Goal: Find specific page/section: Find specific page/section

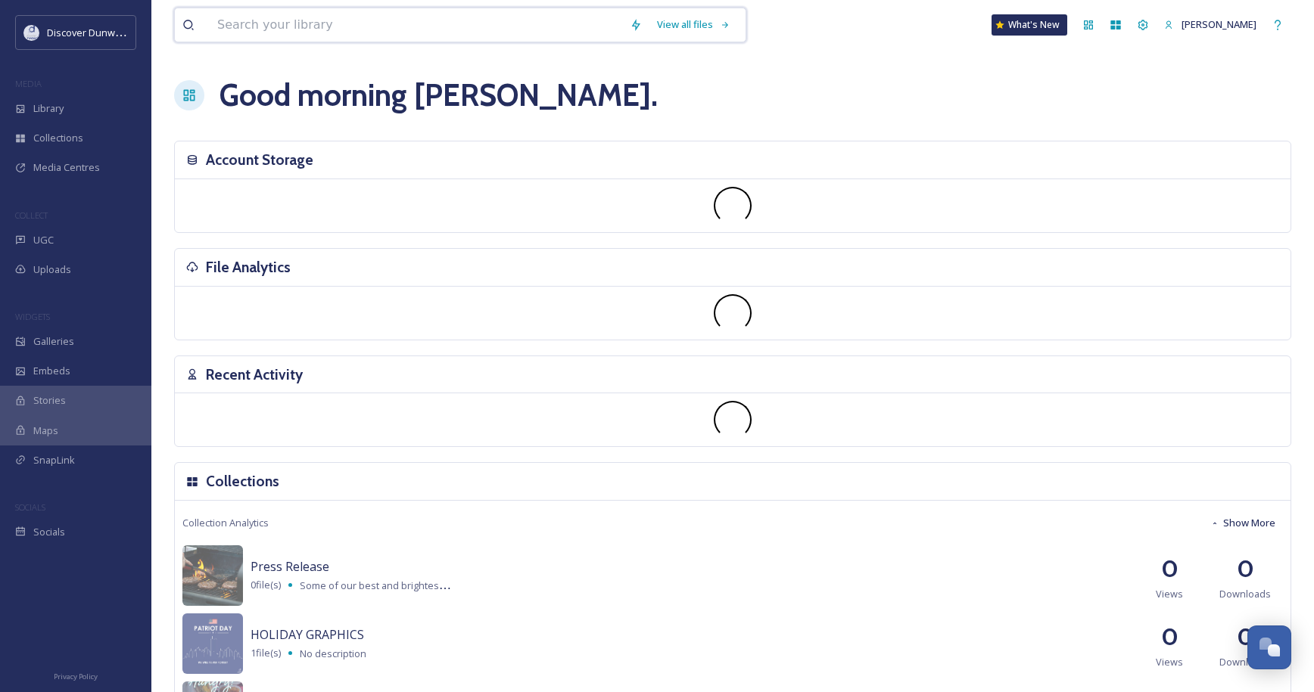
click at [281, 25] on input at bounding box center [416, 24] width 412 height 33
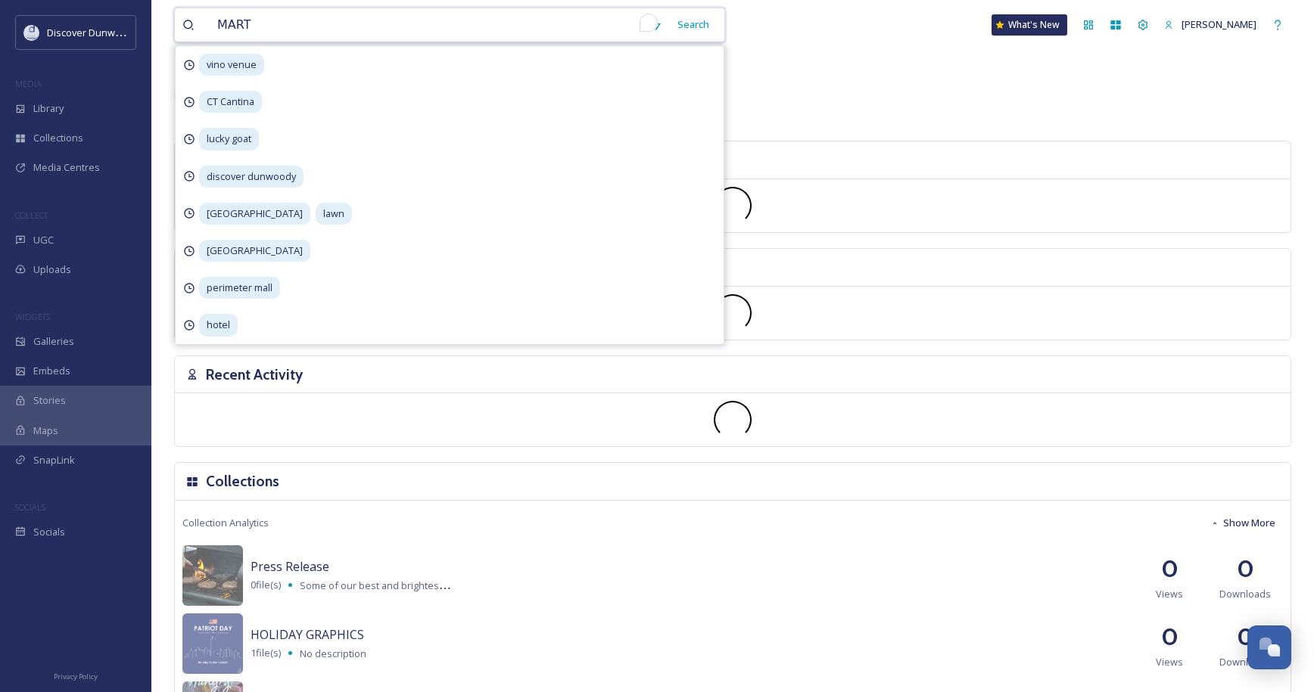
type input "[PERSON_NAME]"
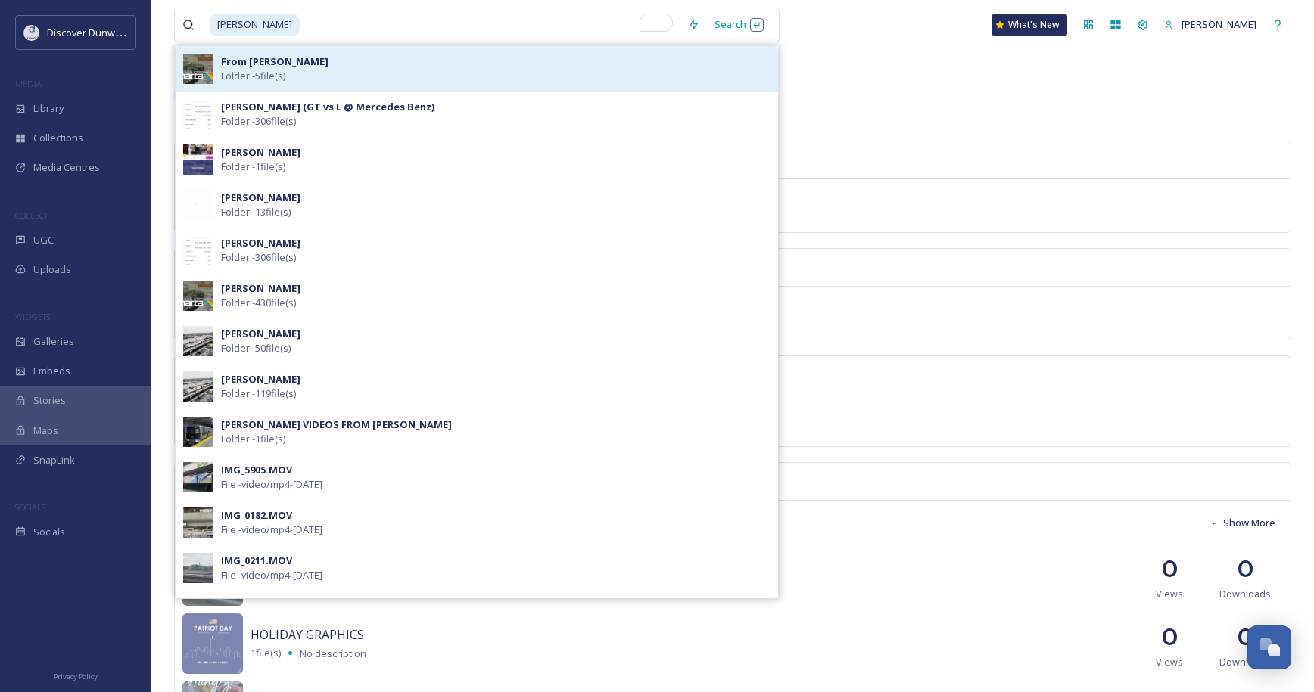
click at [294, 55] on div "From [PERSON_NAME] - 5 file(s)" at bounding box center [495, 68] width 549 height 29
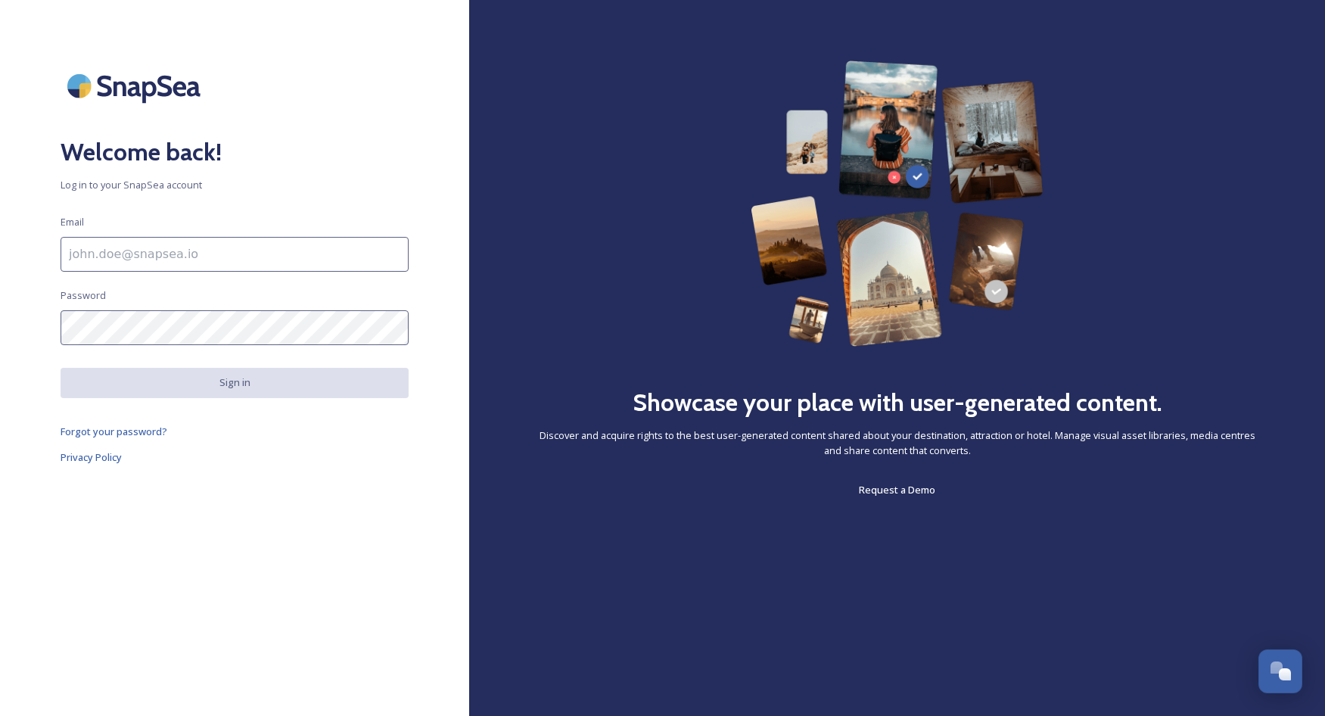
click at [255, 244] on input at bounding box center [235, 254] width 348 height 35
click at [291, 254] on input "To enrich screen reader interactions, please activate Accessibility in Grammarl…" at bounding box center [235, 254] width 348 height 35
type input "zoe@discoverdunwoody.com"
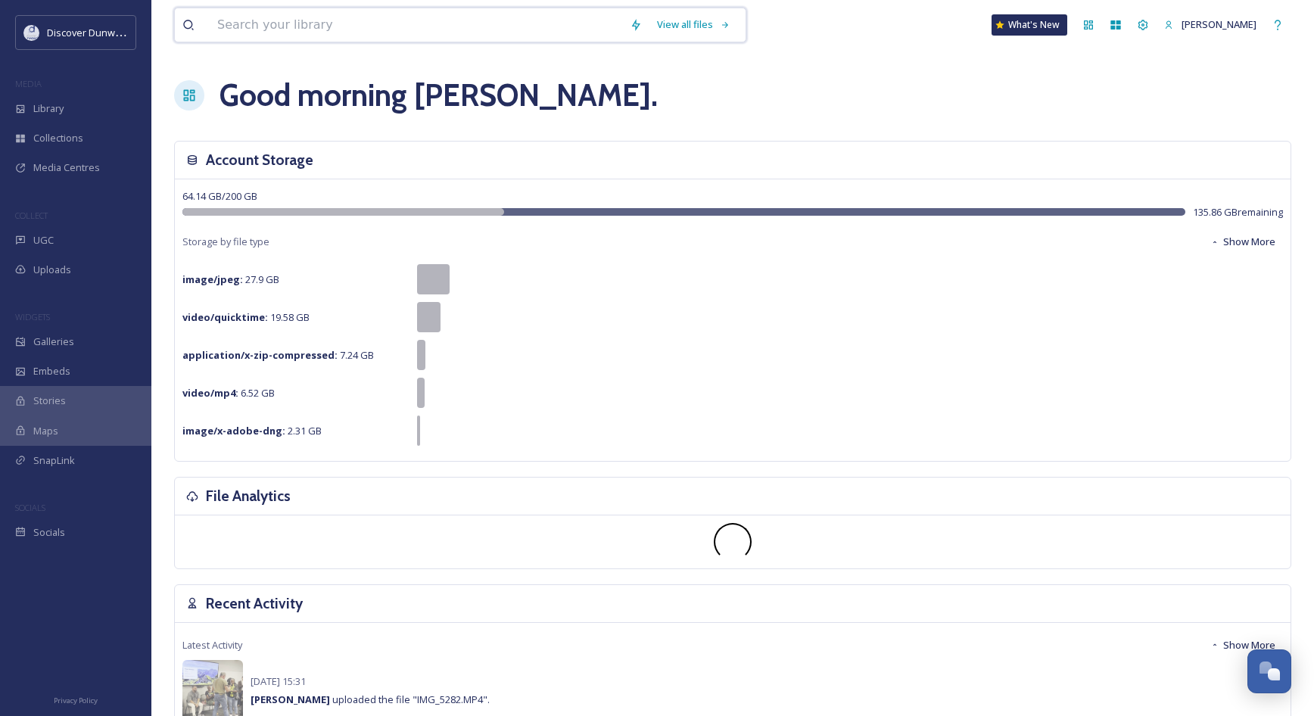
click at [291, 36] on input at bounding box center [416, 24] width 412 height 33
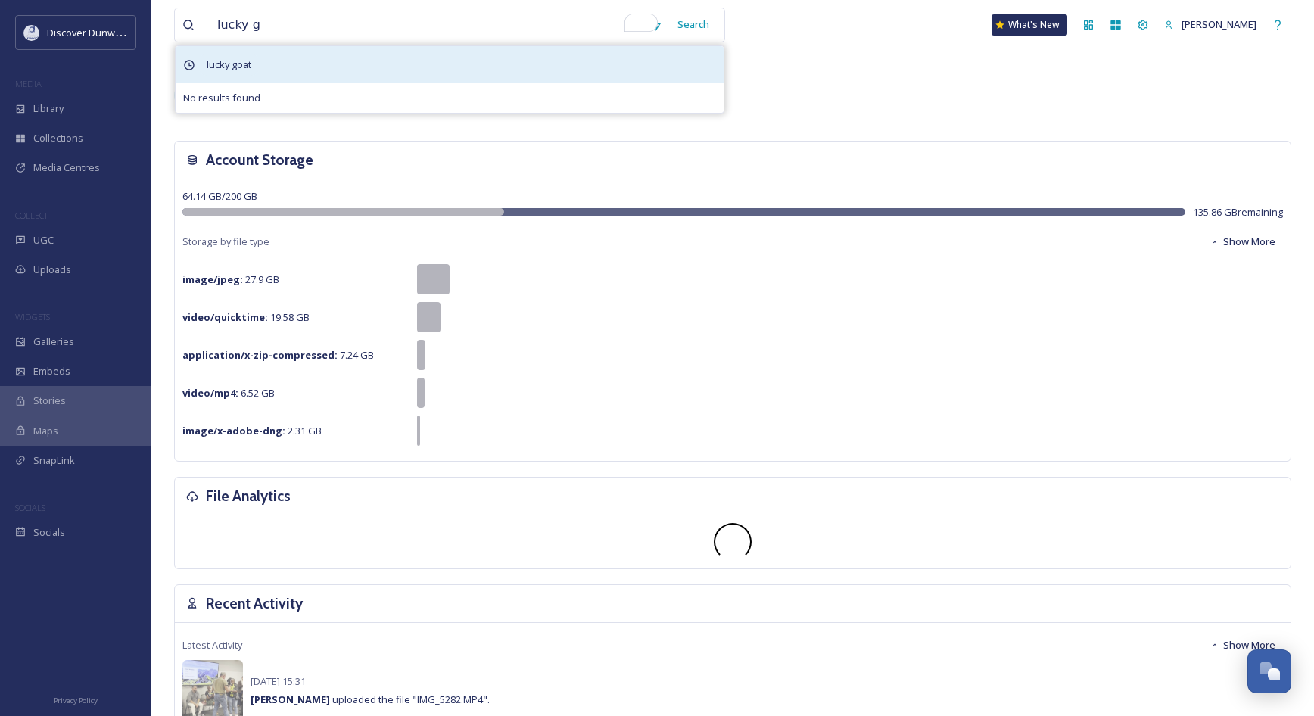
click at [257, 64] on span "lucky goat" at bounding box center [229, 65] width 60 height 22
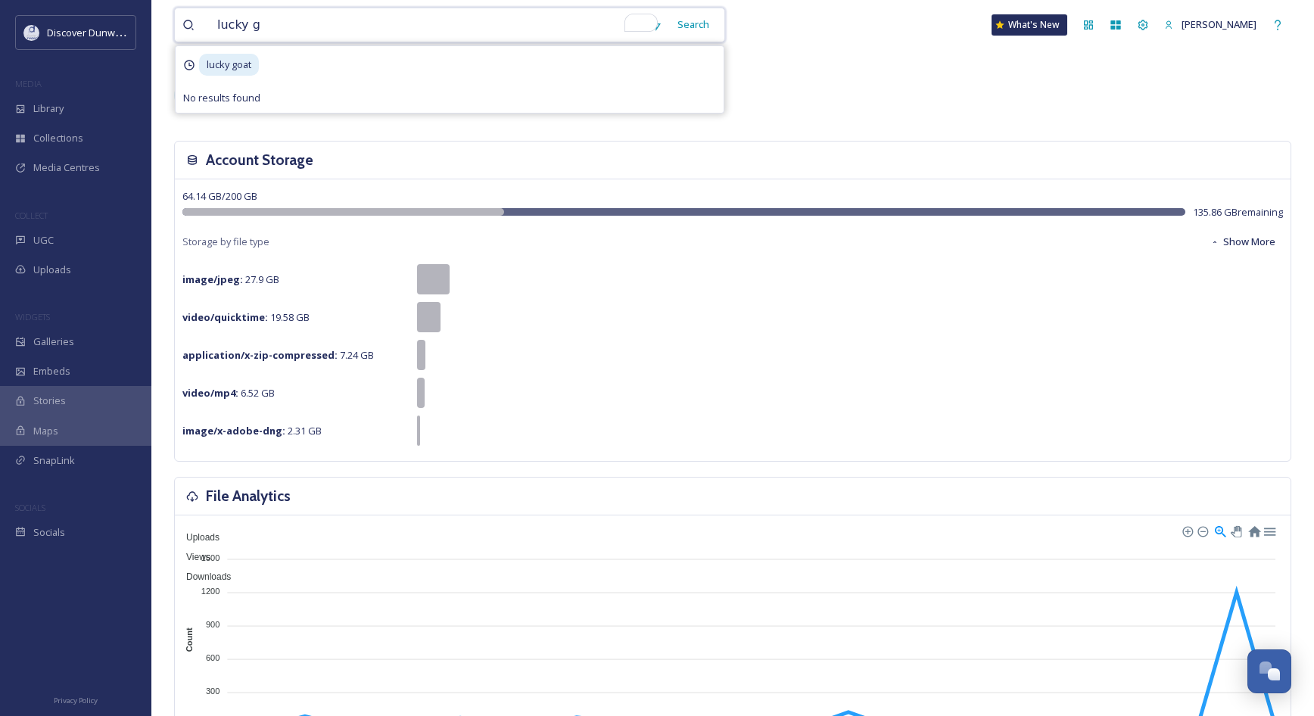
click at [359, 30] on input "lucky g" at bounding box center [426, 24] width 433 height 33
type input "lucky goat"
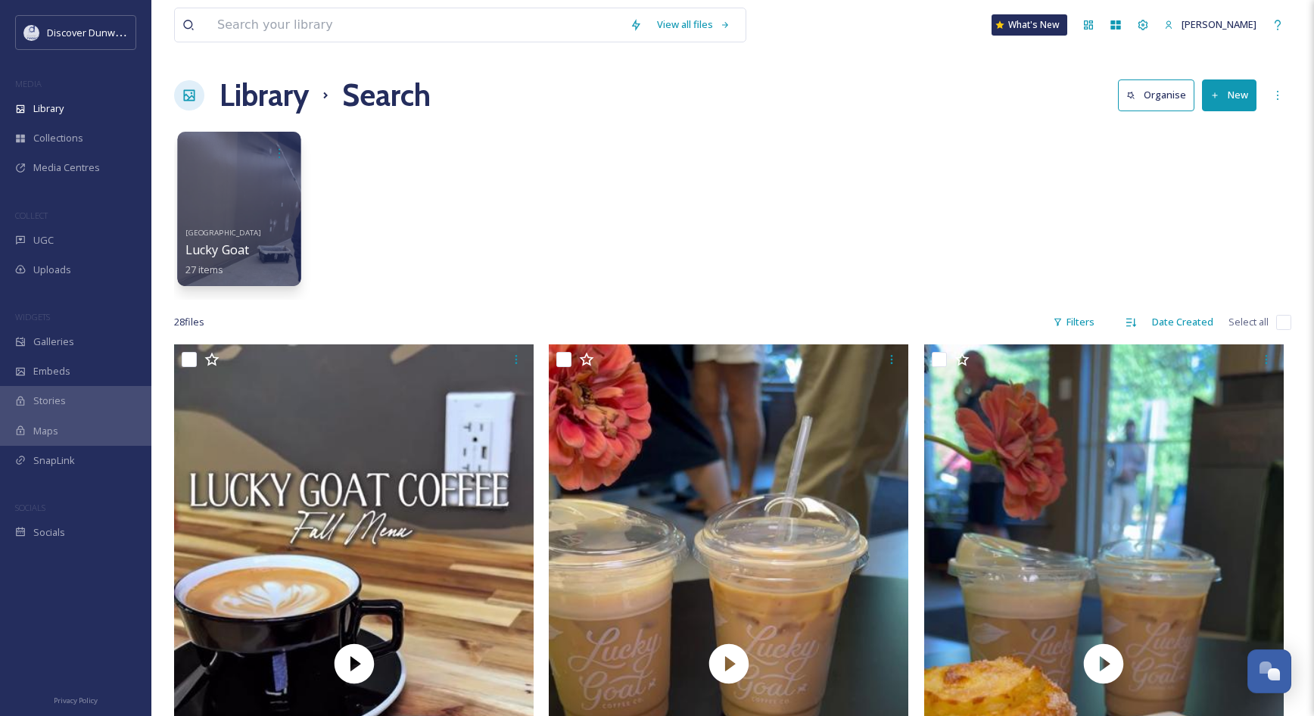
click at [264, 172] on div at bounding box center [238, 209] width 123 height 154
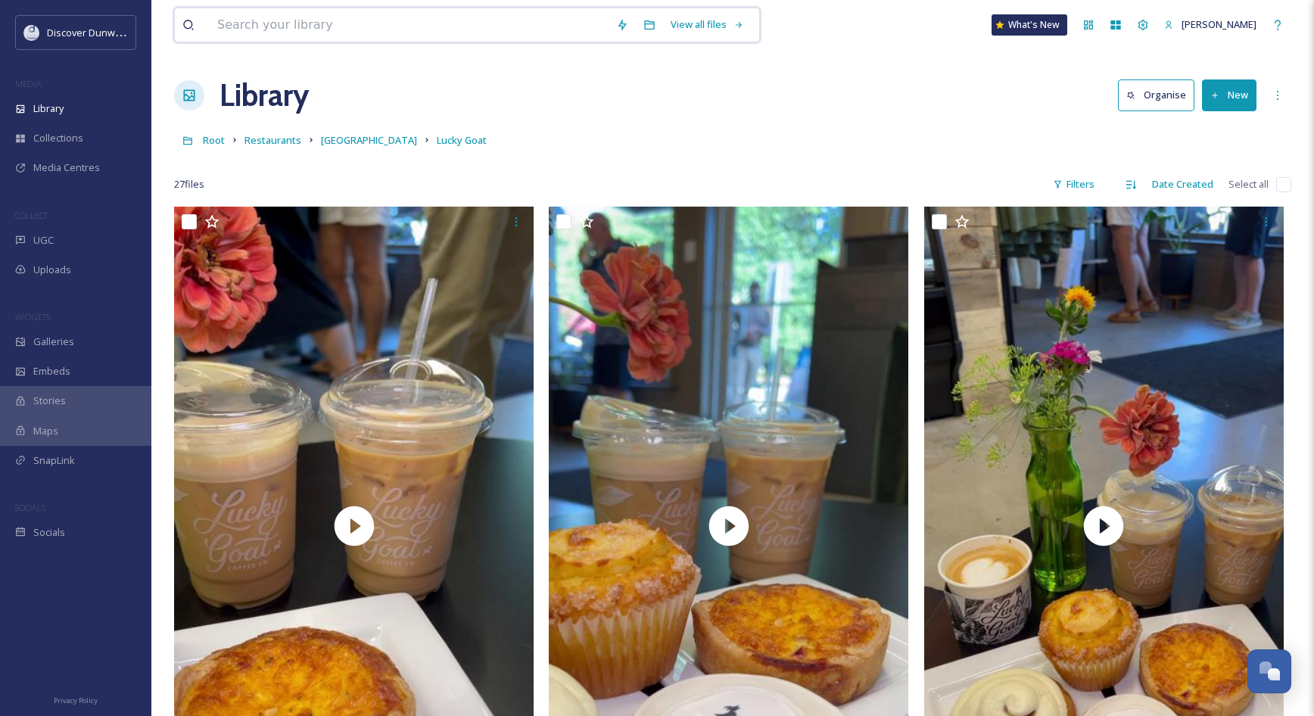
drag, startPoint x: 308, startPoint y: 22, endPoint x: 311, endPoint y: 44, distance: 22.2
click at [311, 44] on div "View all files What's New Zoe" at bounding box center [732, 25] width 1117 height 50
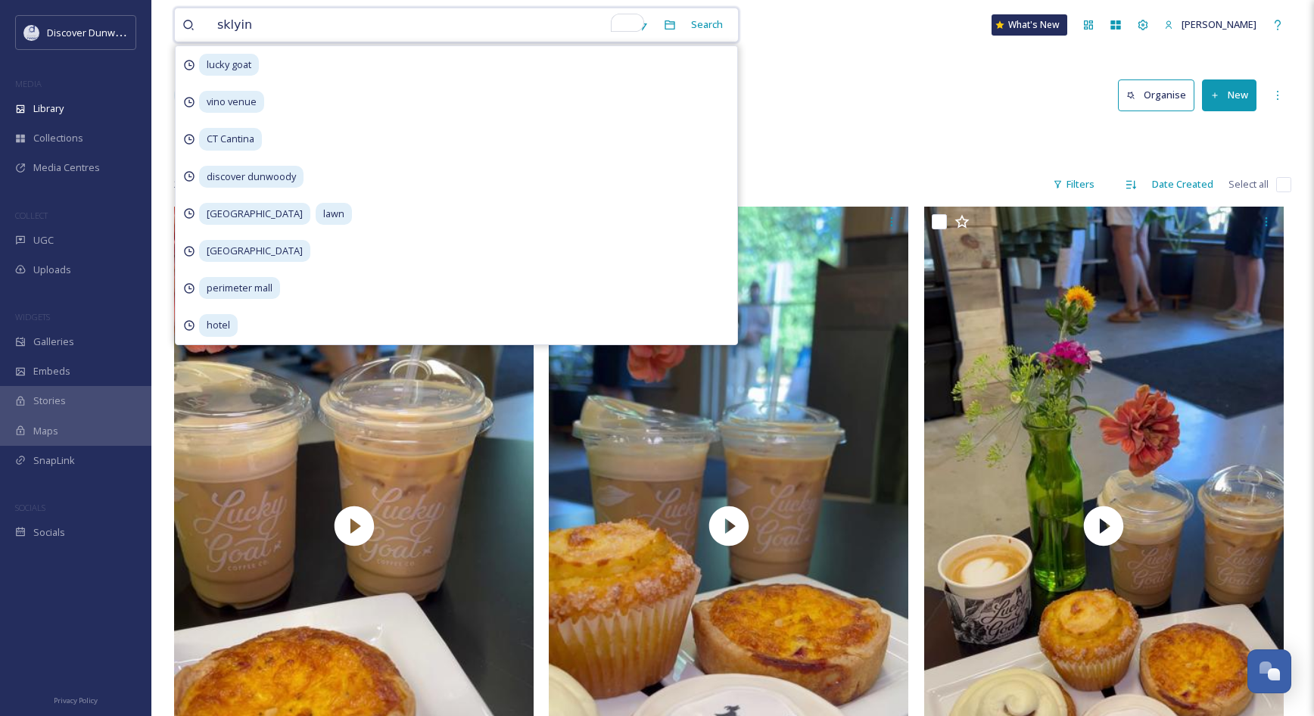
type input "sklyine"
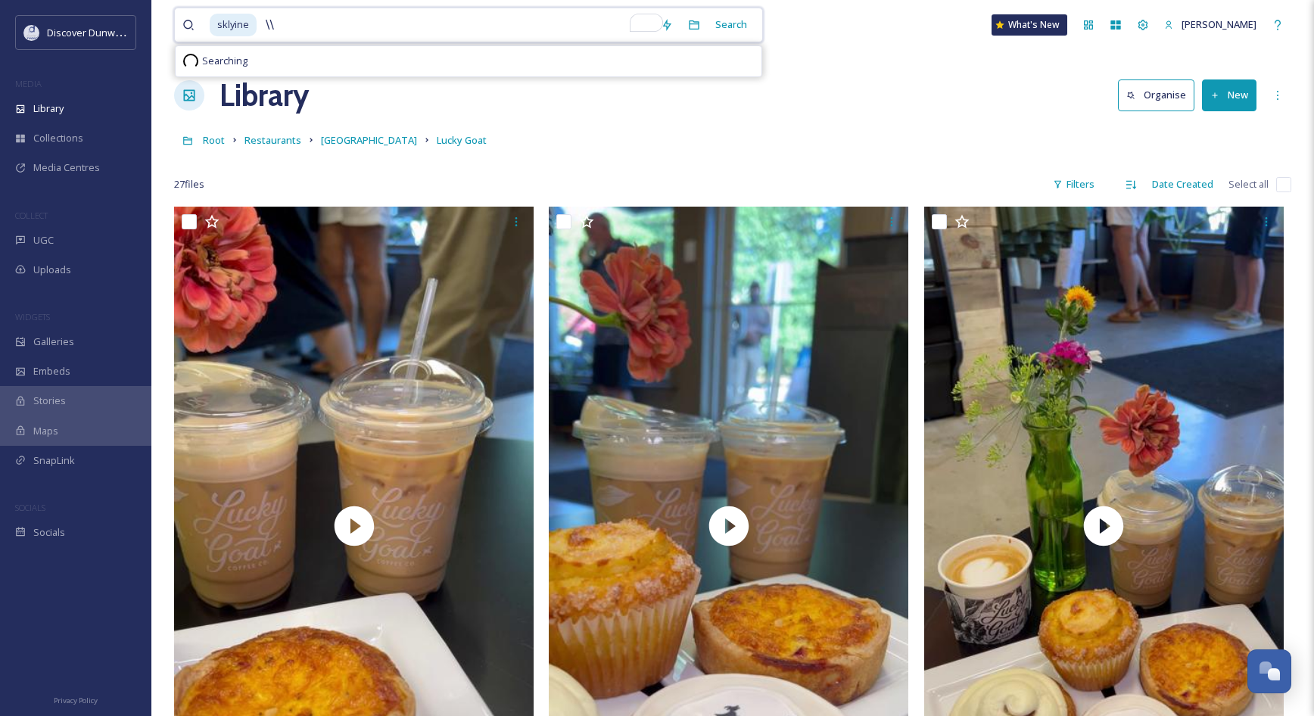
type input "\"
type input "skyline"
